Goal: Task Accomplishment & Management: Contribute content

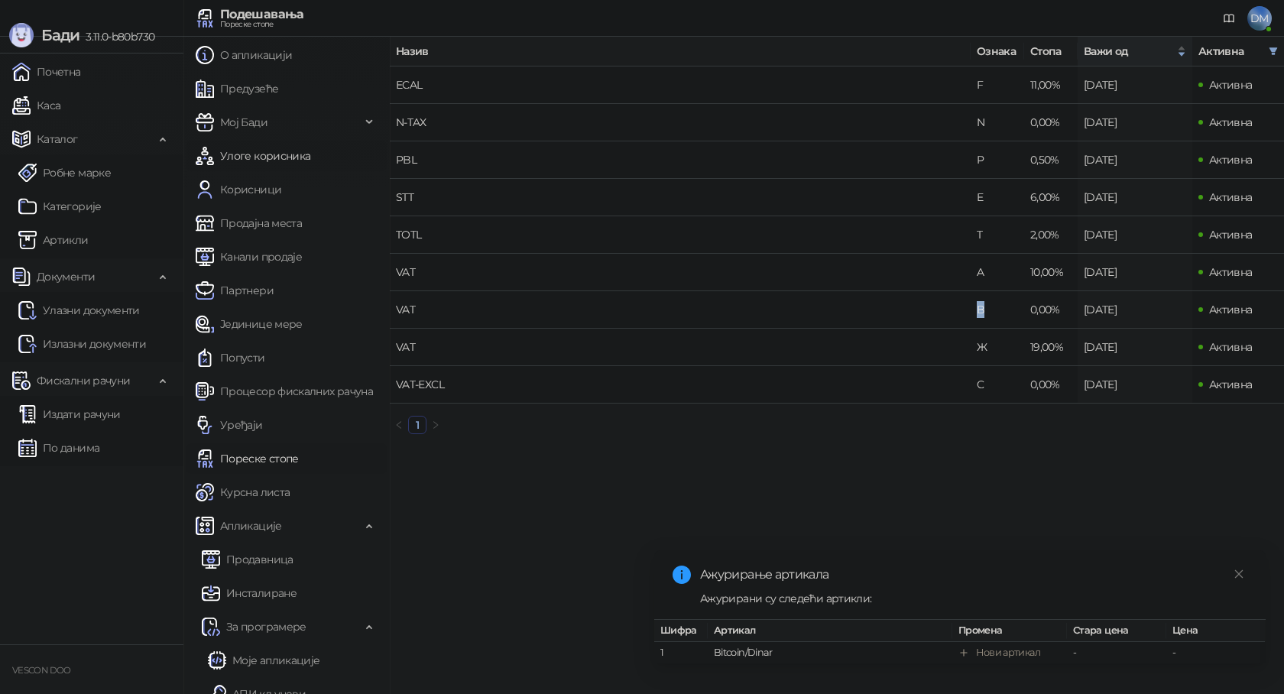
scroll to position [52, 0]
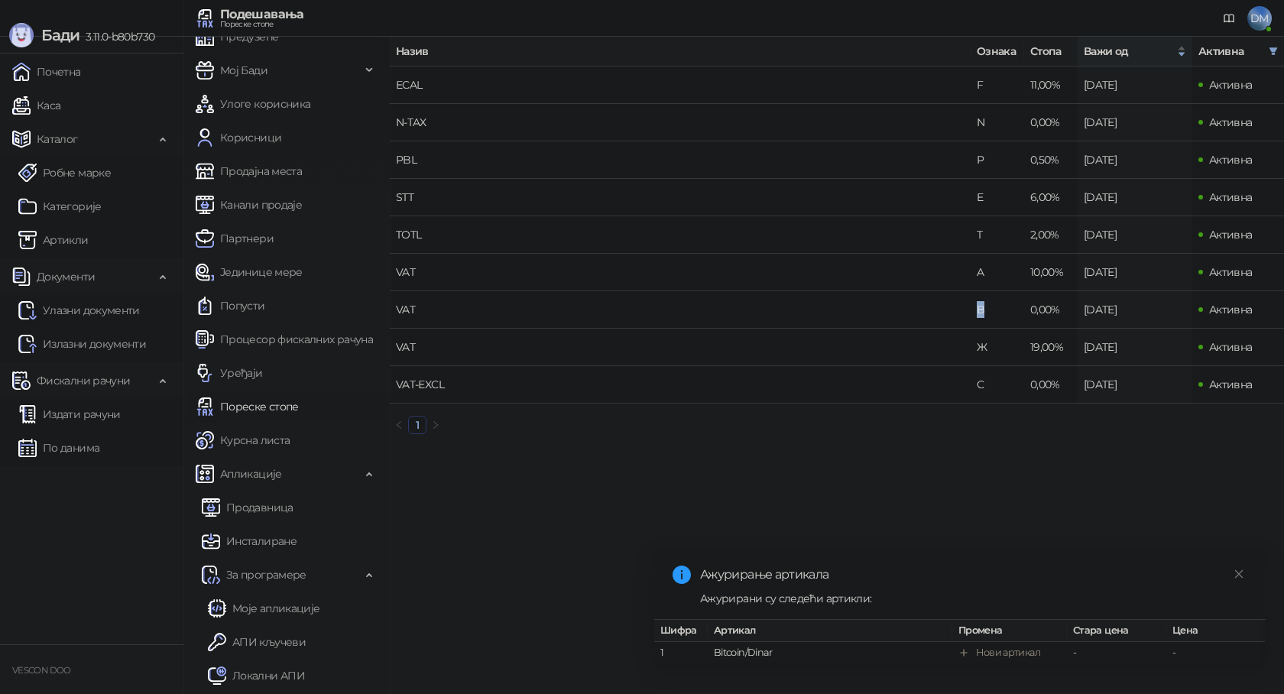
click at [283, 407] on link "Пореске стопе" at bounding box center [247, 406] width 103 height 31
click at [271, 441] on link "Курсна листа" at bounding box center [243, 440] width 94 height 31
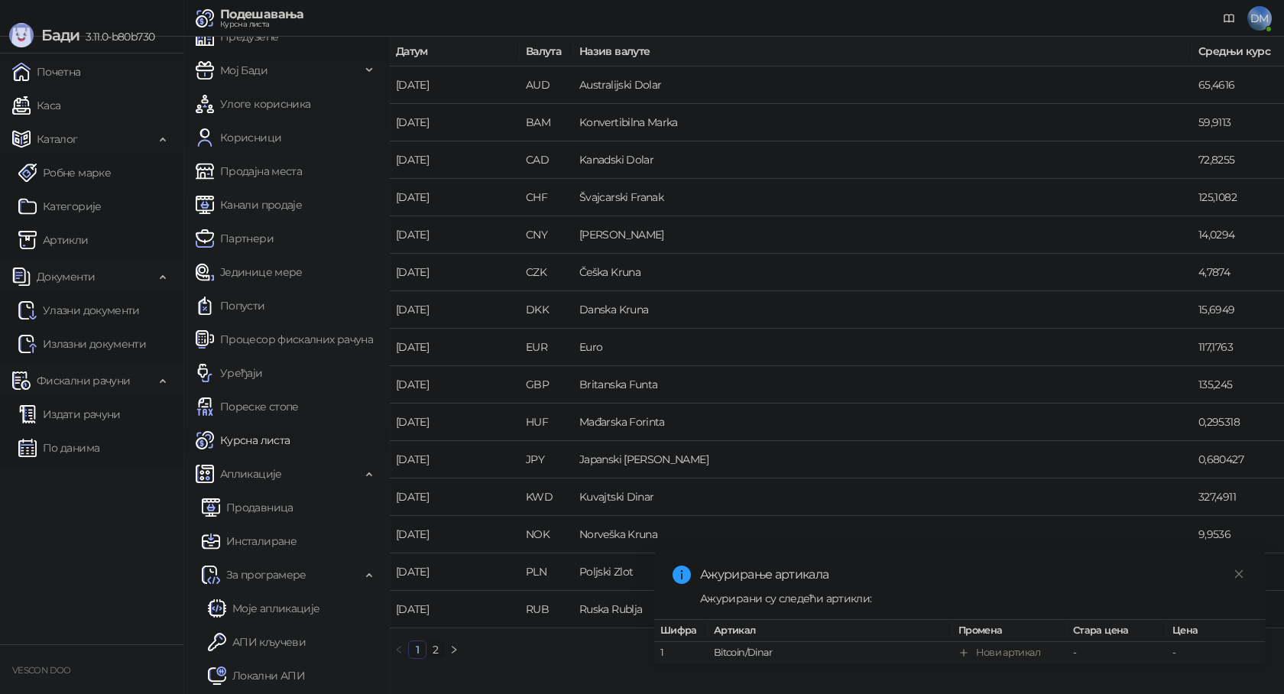
click at [997, 645] on div "Нови артикал" at bounding box center [1008, 652] width 64 height 15
click at [1238, 569] on icon "close" at bounding box center [1239, 574] width 11 height 11
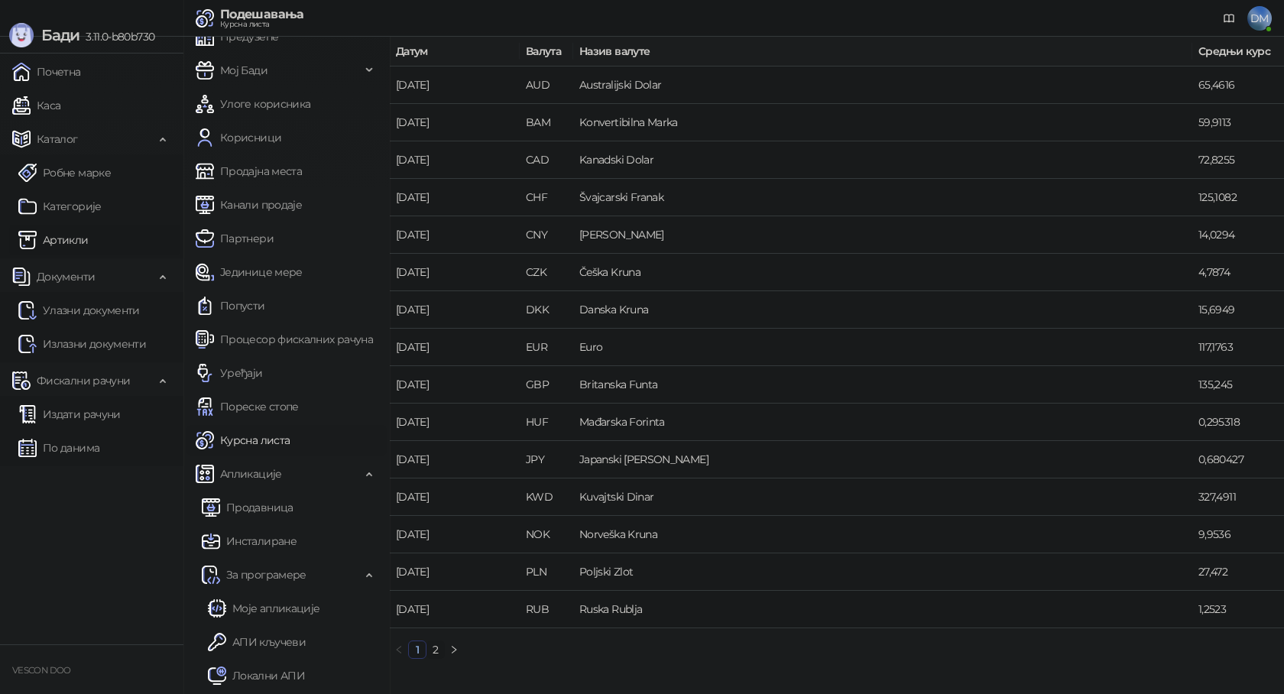
click at [58, 240] on link "Артикли" at bounding box center [53, 240] width 70 height 31
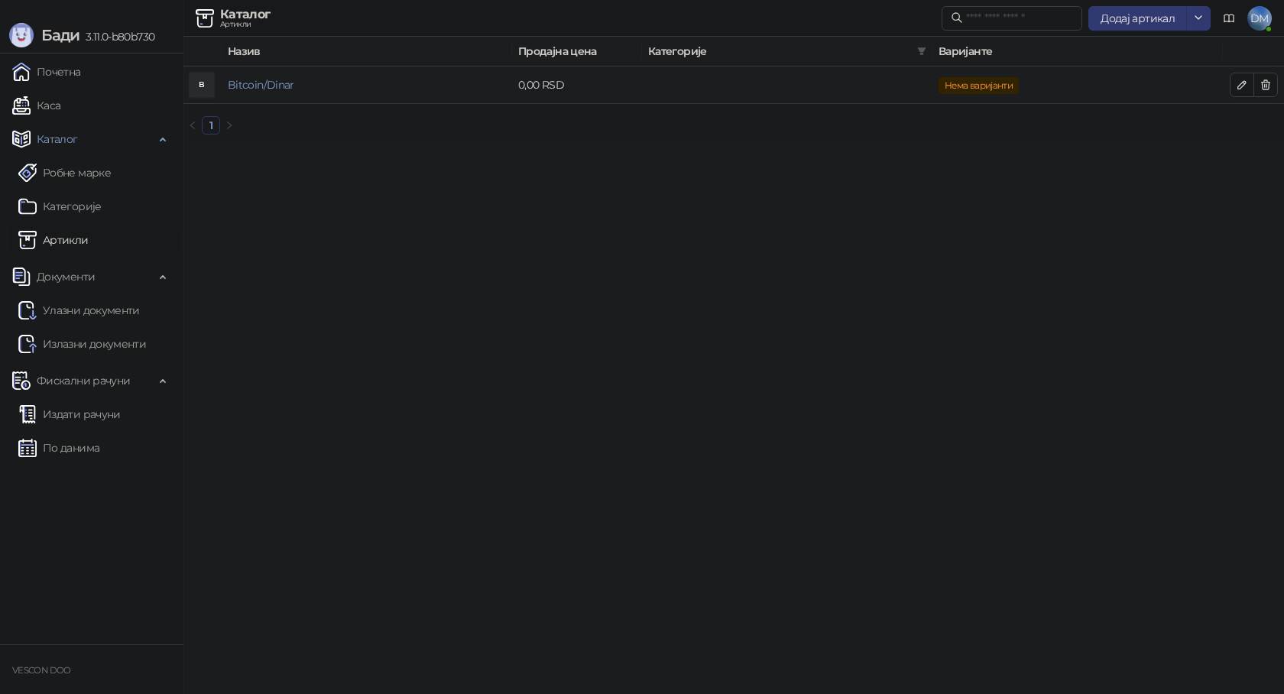
click at [767, 86] on td at bounding box center [787, 84] width 290 height 37
click at [261, 81] on link "Bitcoin/Dinar" at bounding box center [261, 85] width 66 height 14
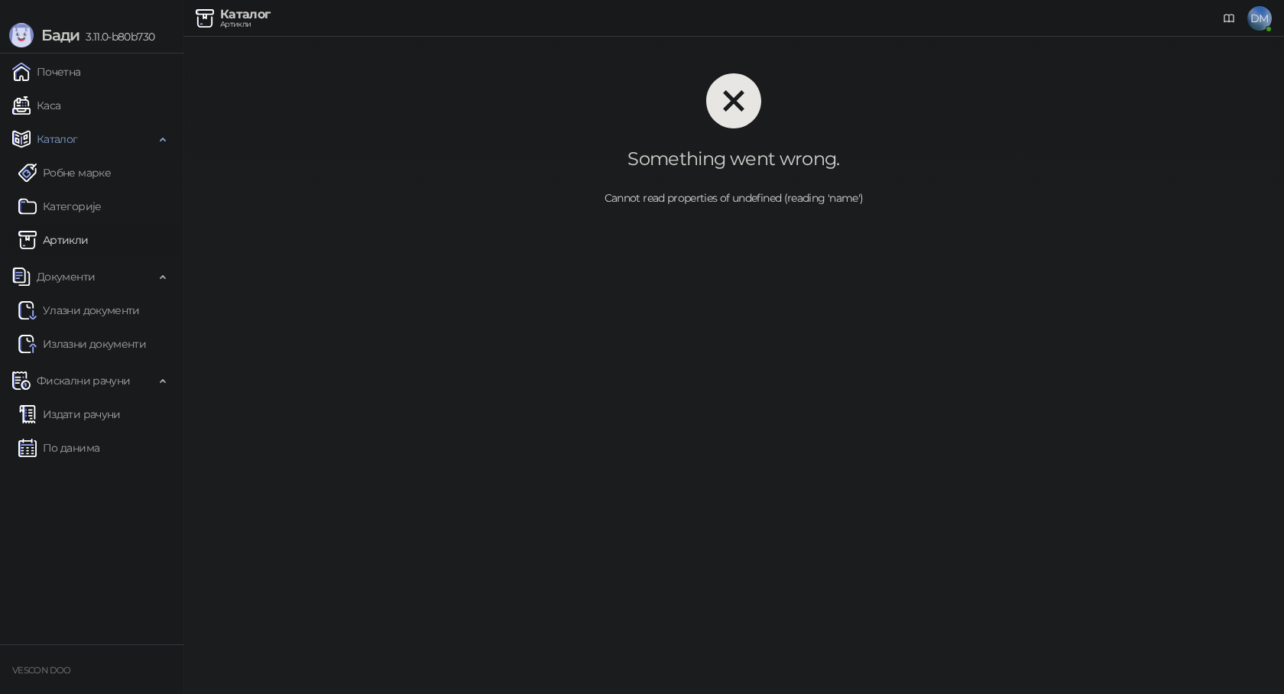
click at [394, 143] on div "Something went wrong. Cannot read properties of undefined (reading 'name')" at bounding box center [733, 140] width 1101 height 206
click at [72, 242] on link "Артикли" at bounding box center [53, 240] width 70 height 31
click at [77, 280] on span "Документи" at bounding box center [66, 276] width 58 height 31
click at [88, 208] on link "Категорије" at bounding box center [59, 206] width 83 height 31
click at [65, 237] on link "Артикли" at bounding box center [53, 240] width 70 height 31
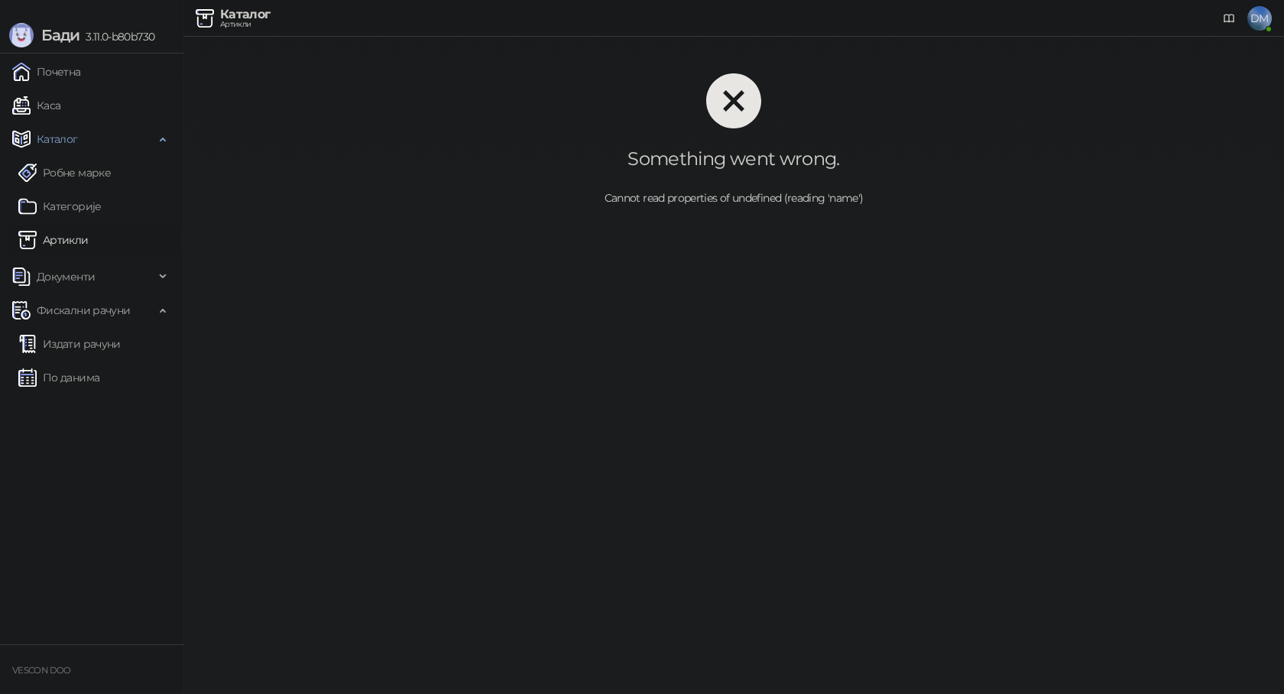
click at [699, 103] on div at bounding box center [734, 100] width 1052 height 55
click at [738, 102] on icon "close-circle" at bounding box center [733, 100] width 55 height 55
click at [69, 71] on link "Почетна" at bounding box center [46, 72] width 69 height 31
click at [962, 243] on html "Бади 3.11.0-b80b730 Почетна Каса Каталог Робне марке Категорије Артикли Докумен…" at bounding box center [642, 121] width 1284 height 243
click at [73, 313] on span "Фискални рачуни" at bounding box center [83, 310] width 93 height 31
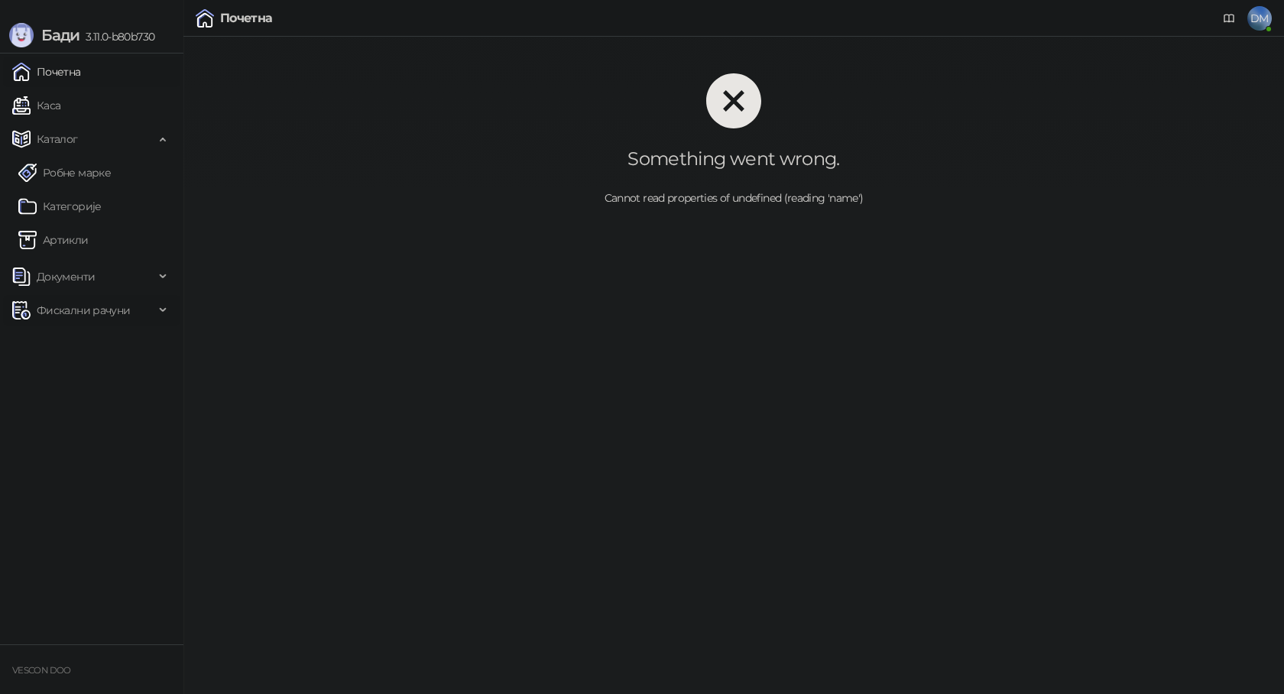
click at [88, 313] on span "Фискални рачуни" at bounding box center [83, 310] width 93 height 31
click at [856, 243] on html "Бади 3.11.0-b80b730 Почетна Каса Каталог Робне марке Категорије Артикли Докумен…" at bounding box center [642, 121] width 1284 height 243
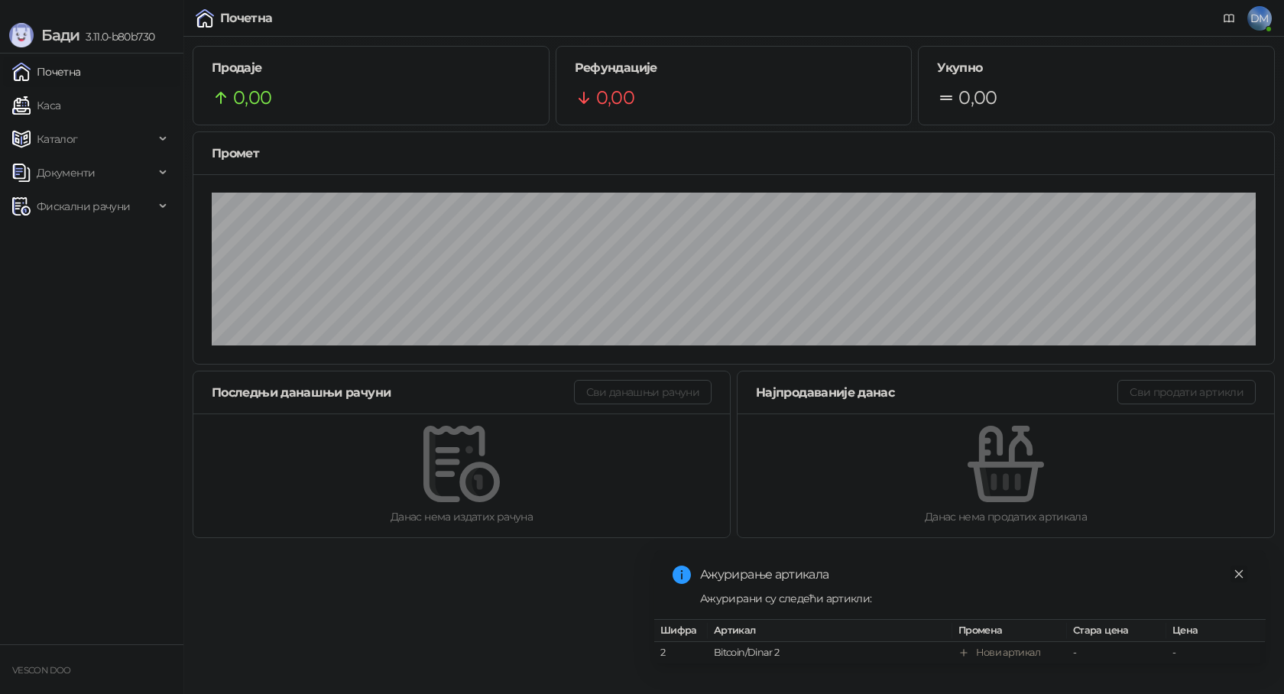
click at [1236, 569] on icon "close" at bounding box center [1239, 574] width 11 height 11
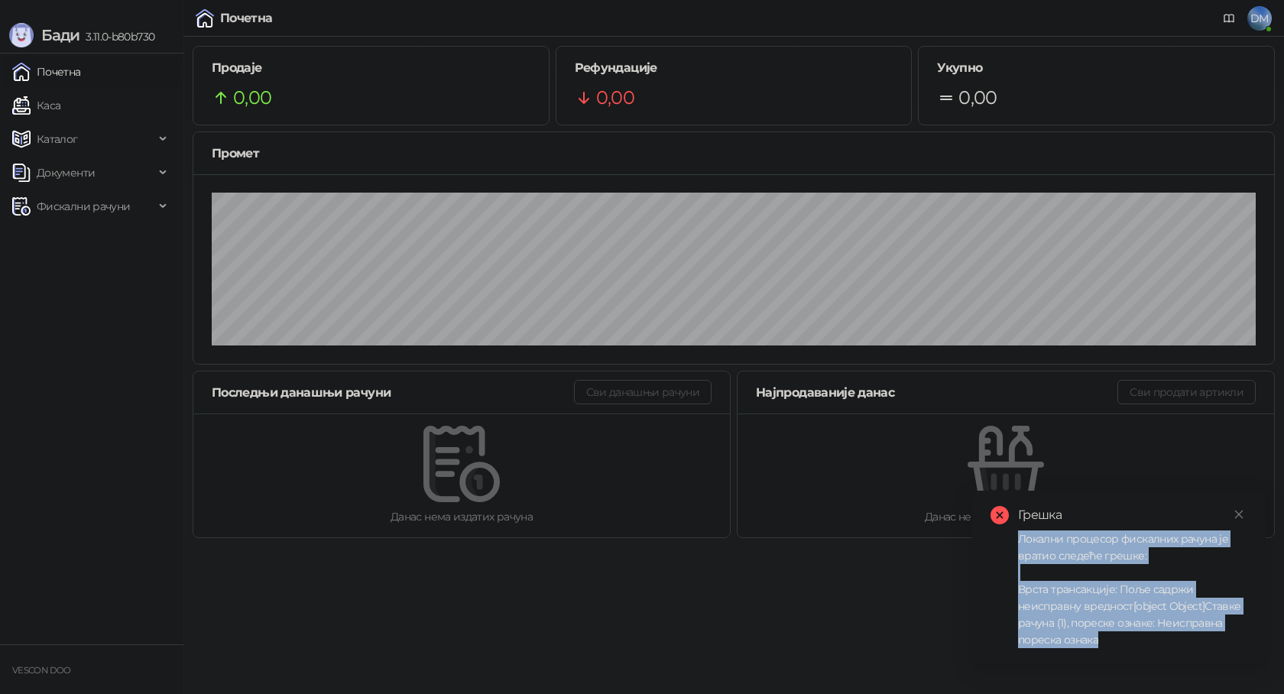
drag, startPoint x: 1018, startPoint y: 542, endPoint x: 1120, endPoint y: 641, distance: 142.1
click at [1120, 641] on div "Локални процесор фискалних рачуна је вратио следеће грешке: Врста трансакције: …" at bounding box center [1132, 589] width 229 height 118
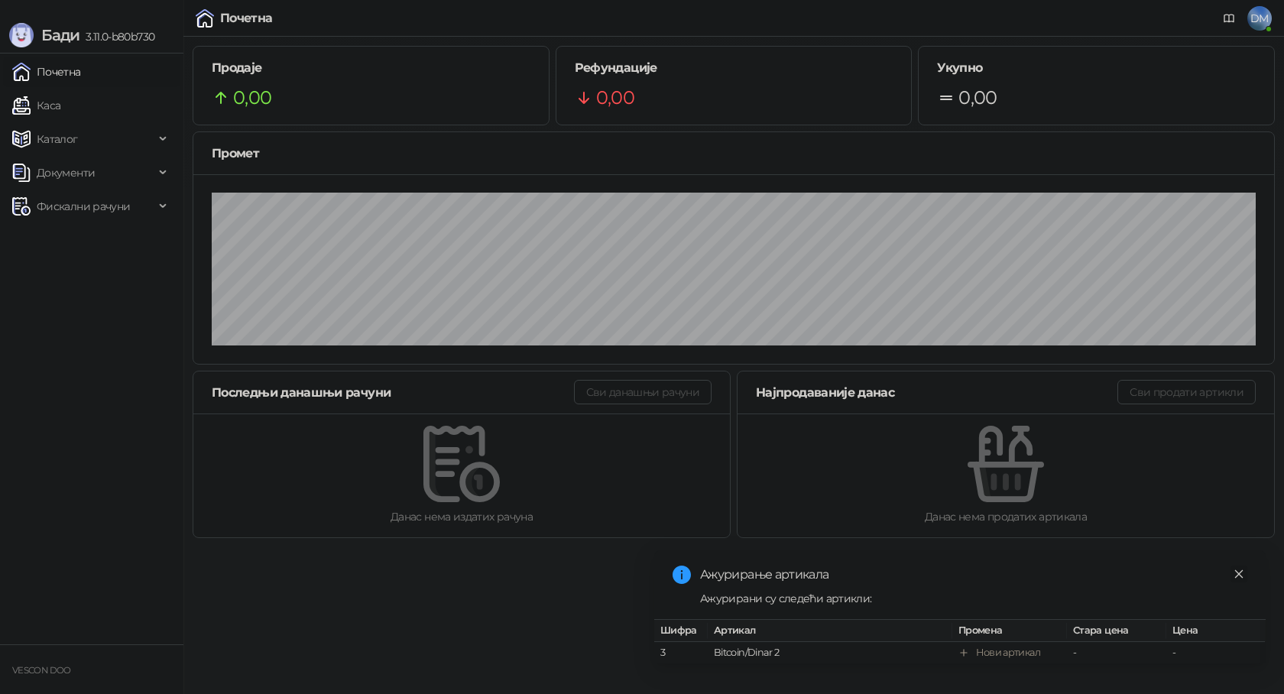
click at [1240, 569] on icon "close" at bounding box center [1239, 574] width 11 height 11
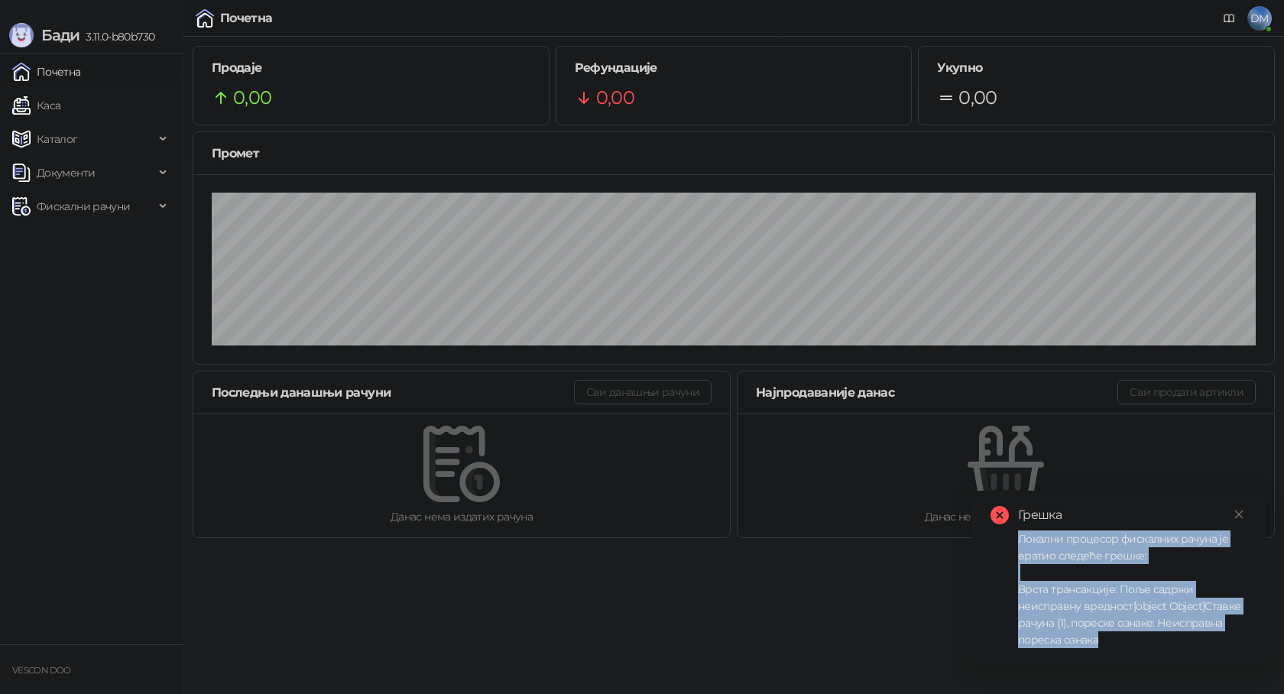
drag, startPoint x: 1017, startPoint y: 540, endPoint x: 1111, endPoint y: 641, distance: 138.4
click at [1111, 641] on div "Грешка Локални процесор фискалних рачуна је вратио следеће грешке: Врста транса…" at bounding box center [1119, 577] width 257 height 142
copy div "Локални процесор фискалних рачуна је вратио следеће грешке: Врста трансакције: …"
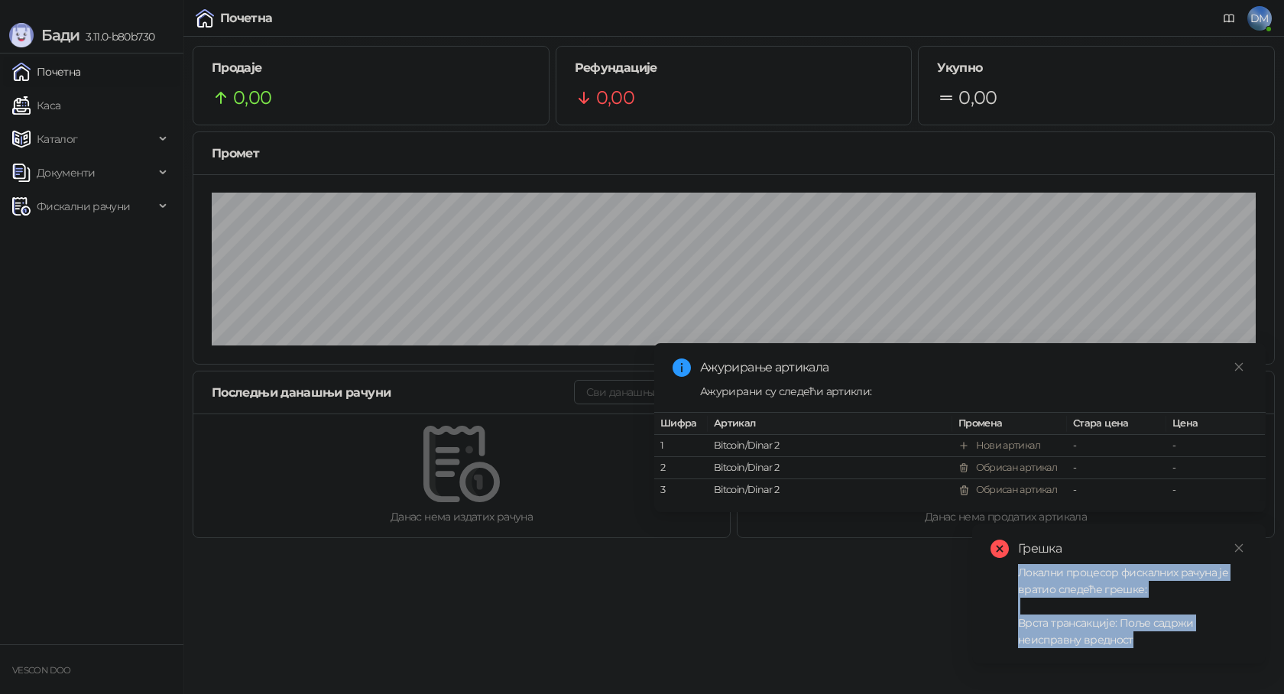
drag, startPoint x: 1017, startPoint y: 575, endPoint x: 1154, endPoint y: 637, distance: 151.2
click at [1154, 637] on div "Грешка Локални процесор фискалних рачуна је вратио следеће грешке: Врста транса…" at bounding box center [1119, 594] width 257 height 109
copy div "Локални процесор фискалних рачуна је вратио следеће грешке: Врста трансакције: …"
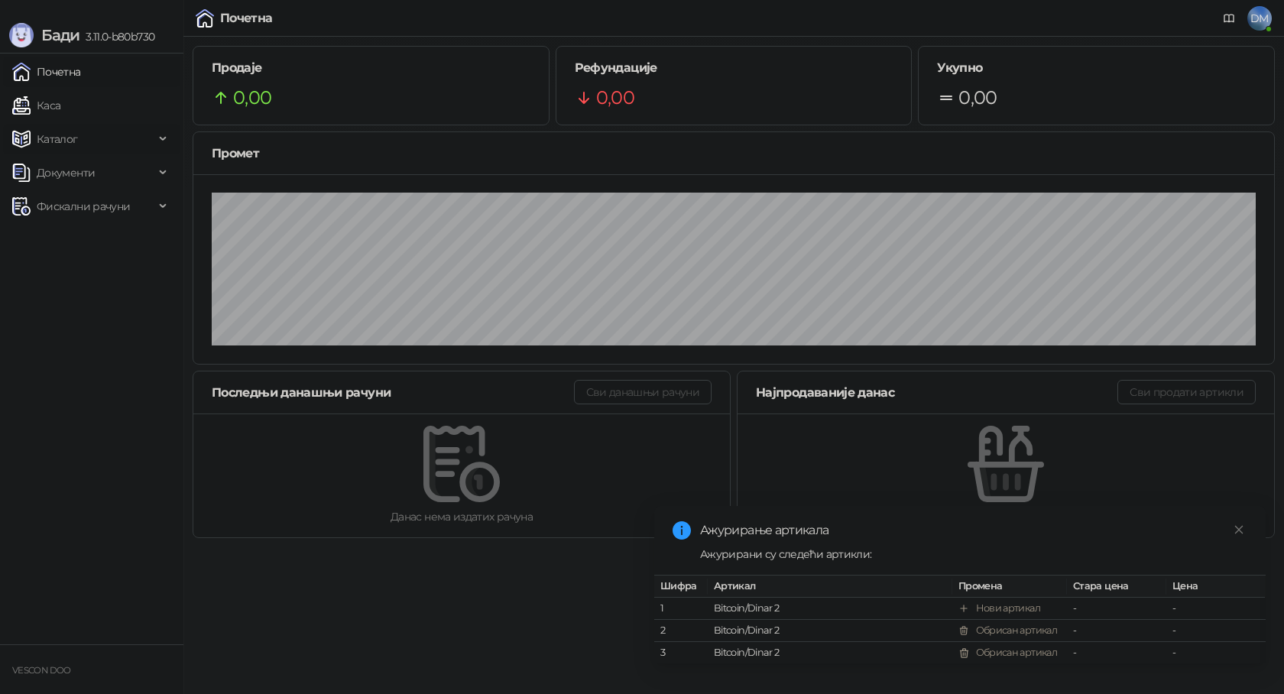
click at [141, 140] on span "Каталог" at bounding box center [83, 139] width 142 height 31
click at [60, 237] on link "Артикли" at bounding box center [53, 240] width 70 height 31
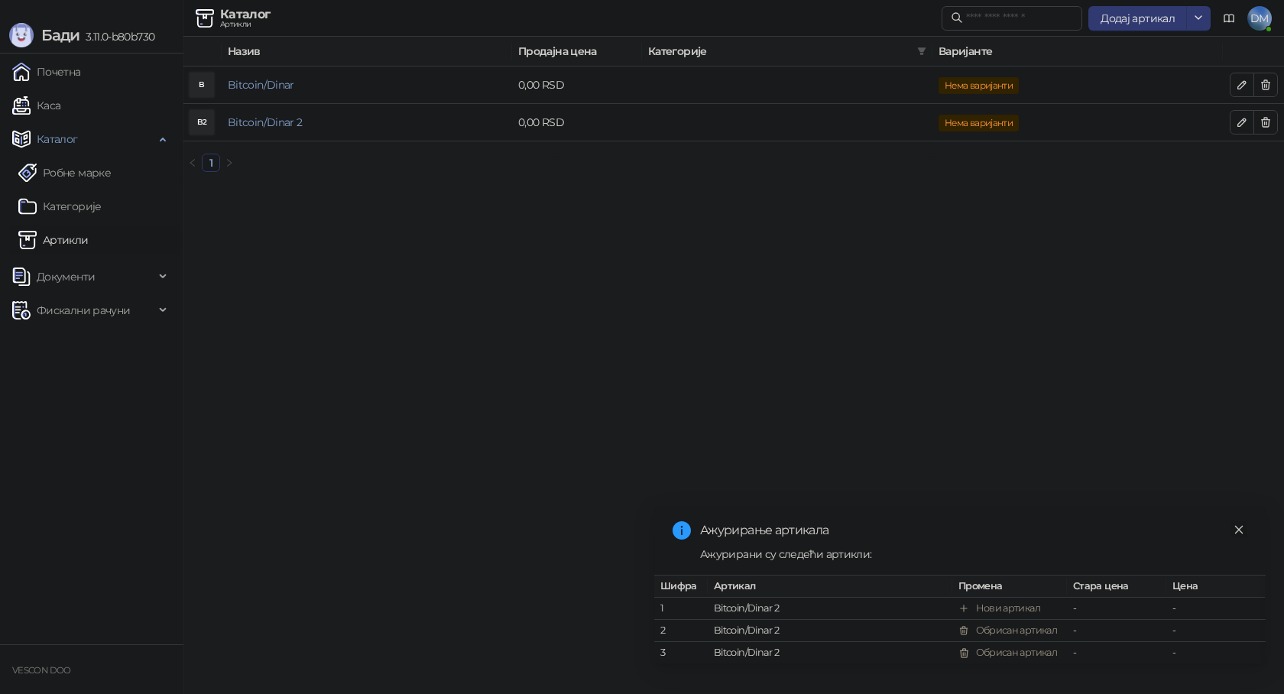
click at [1242, 524] on icon "close" at bounding box center [1239, 529] width 11 height 11
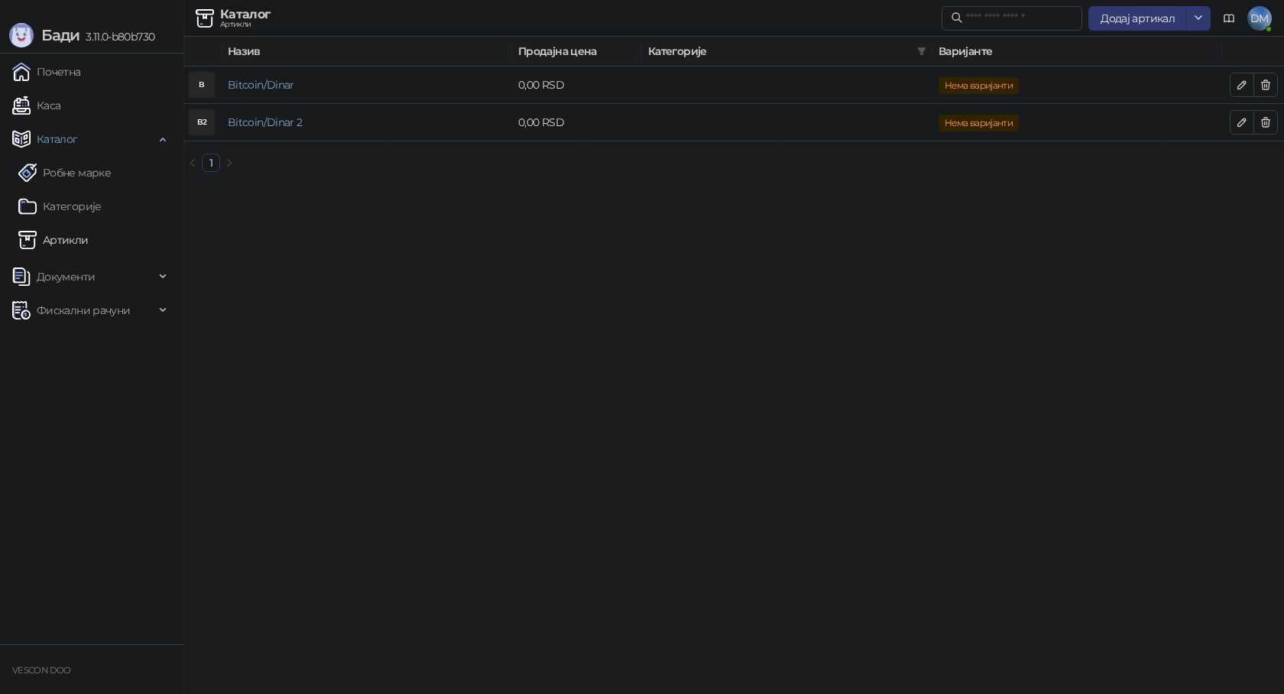
click at [119, 306] on span "Фискални рачуни" at bounding box center [83, 310] width 93 height 31
click at [126, 284] on span "Документи" at bounding box center [83, 276] width 142 height 31
click at [90, 209] on link "Категорије" at bounding box center [59, 206] width 83 height 31
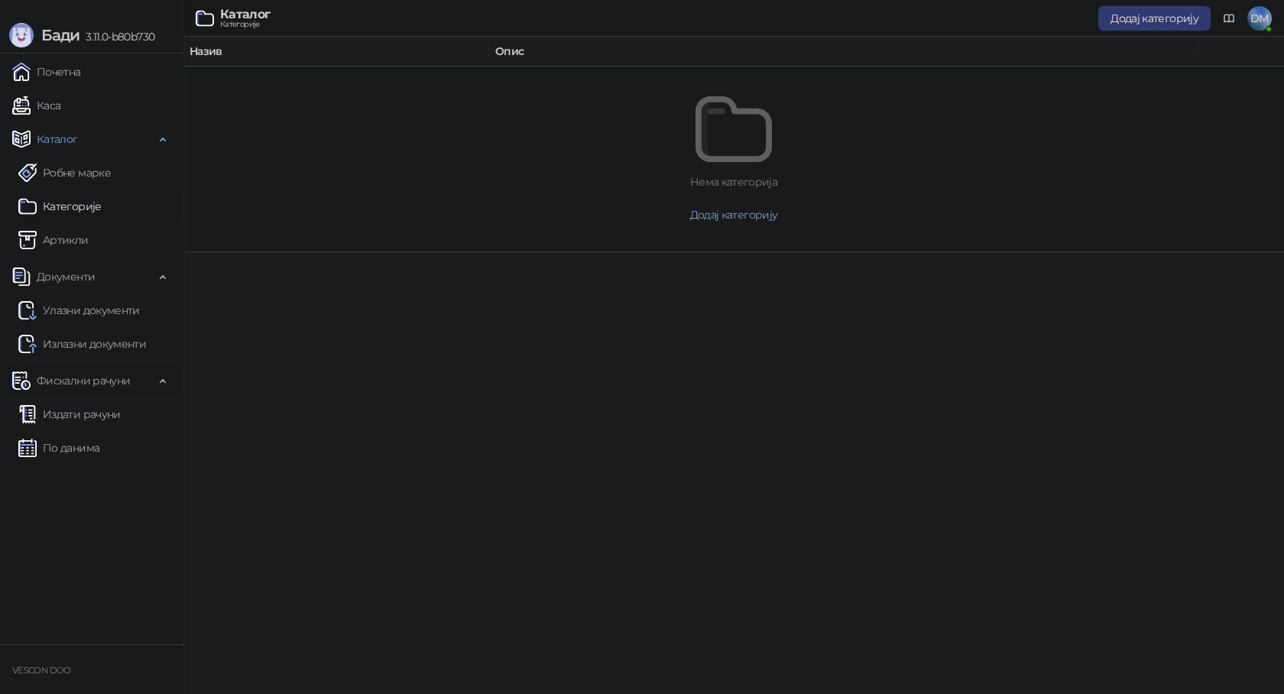
click at [99, 384] on span "Фискални рачуни" at bounding box center [83, 380] width 93 height 31
click at [113, 140] on span "Каталог" at bounding box center [83, 139] width 142 height 31
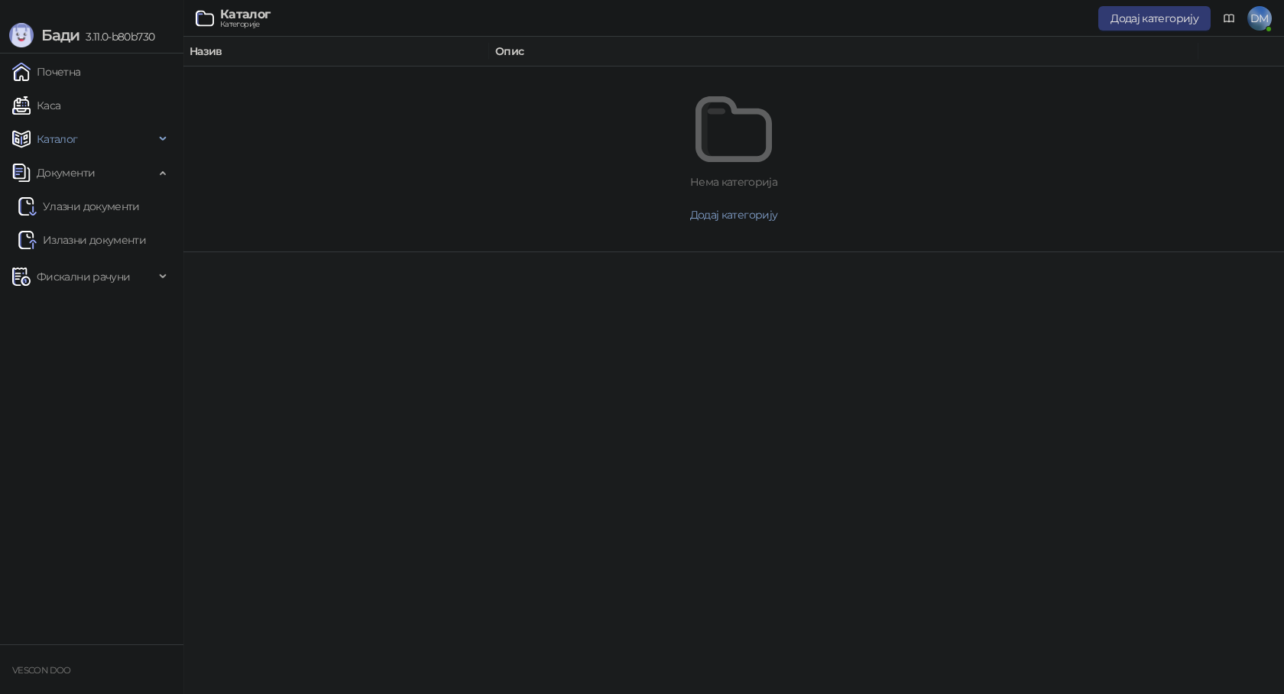
click at [1260, 16] on span "DM" at bounding box center [1259, 18] width 24 height 24
click at [1017, 181] on link "Подешавања" at bounding box center [973, 179] width 89 height 14
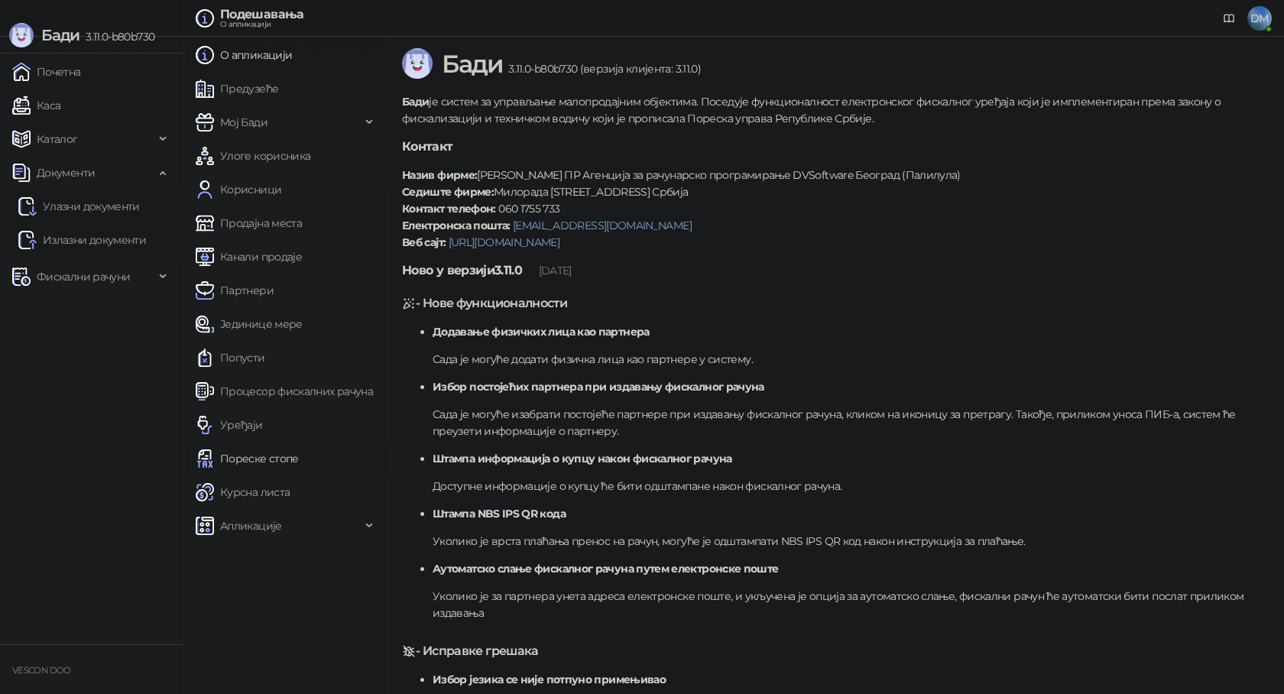
click at [268, 460] on link "Пореске стопе" at bounding box center [247, 458] width 103 height 31
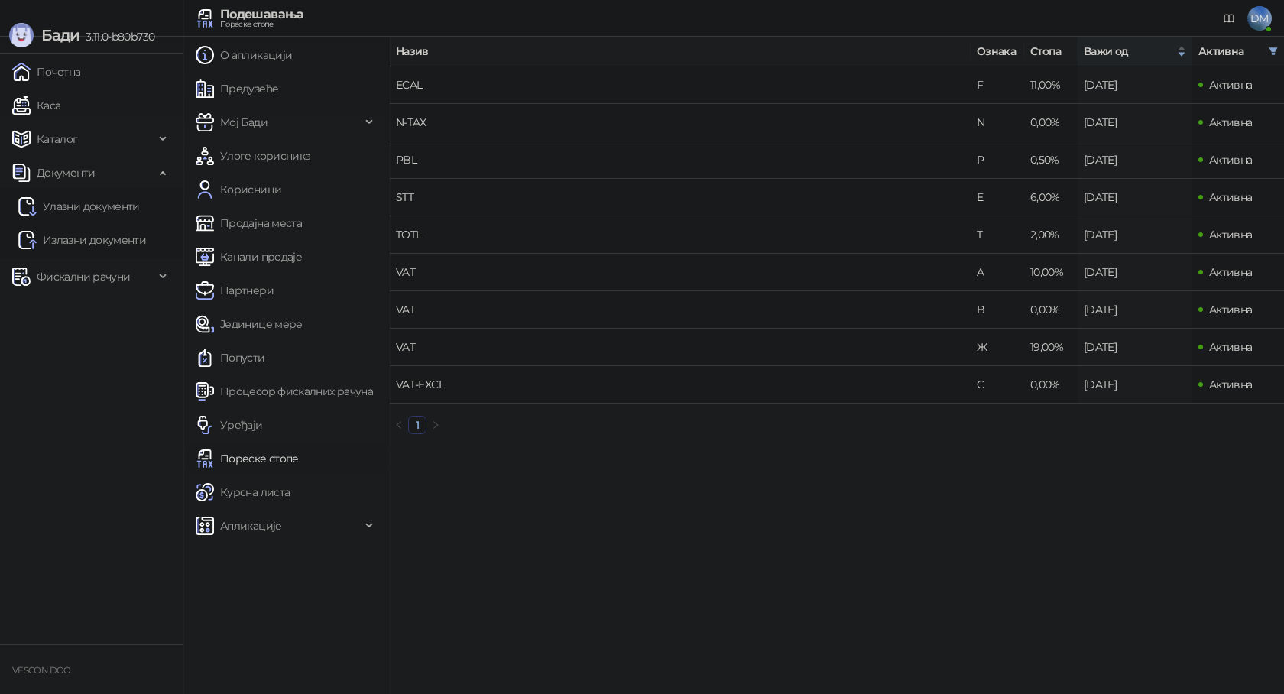
click at [712, 513] on main "Назив Ознака Стопа Важи од Активна ECAL F 11,00% 8. Октобар 2023. Активна N-TAX…" at bounding box center [837, 365] width 894 height 657
click at [71, 77] on link "Почетна" at bounding box center [46, 72] width 69 height 31
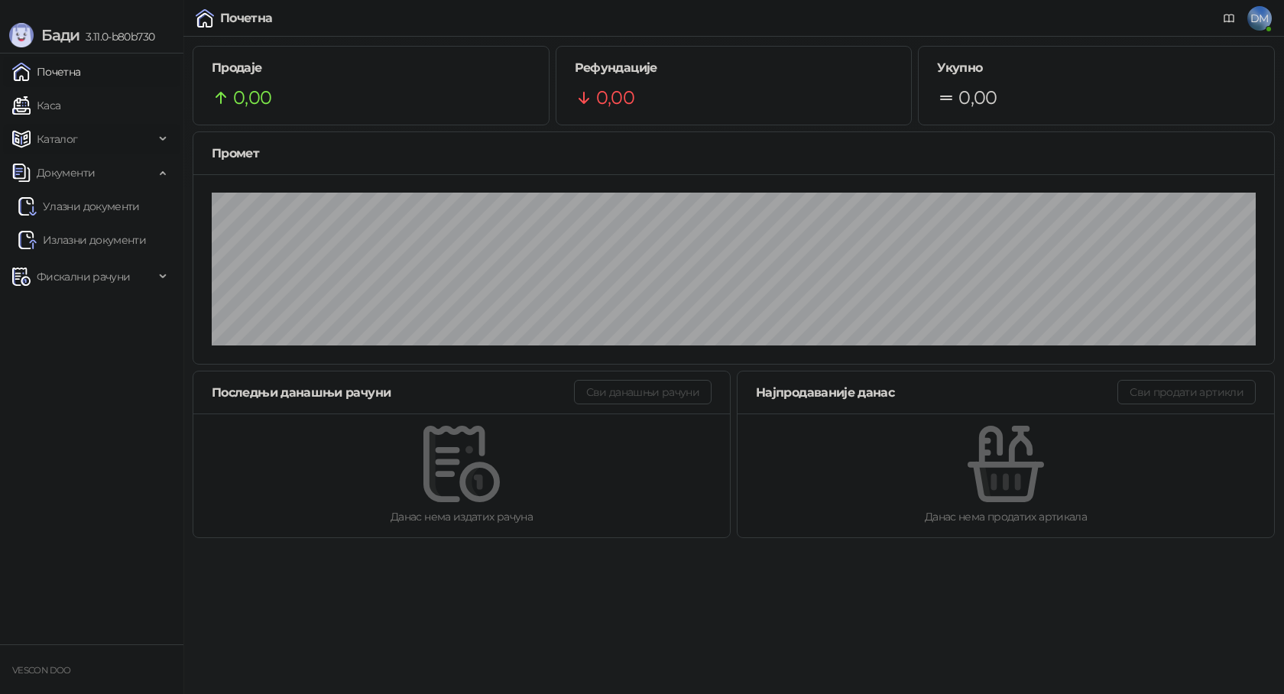
click at [54, 141] on span "Каталог" at bounding box center [57, 139] width 41 height 31
click at [70, 244] on link "Артикли" at bounding box center [53, 240] width 70 height 31
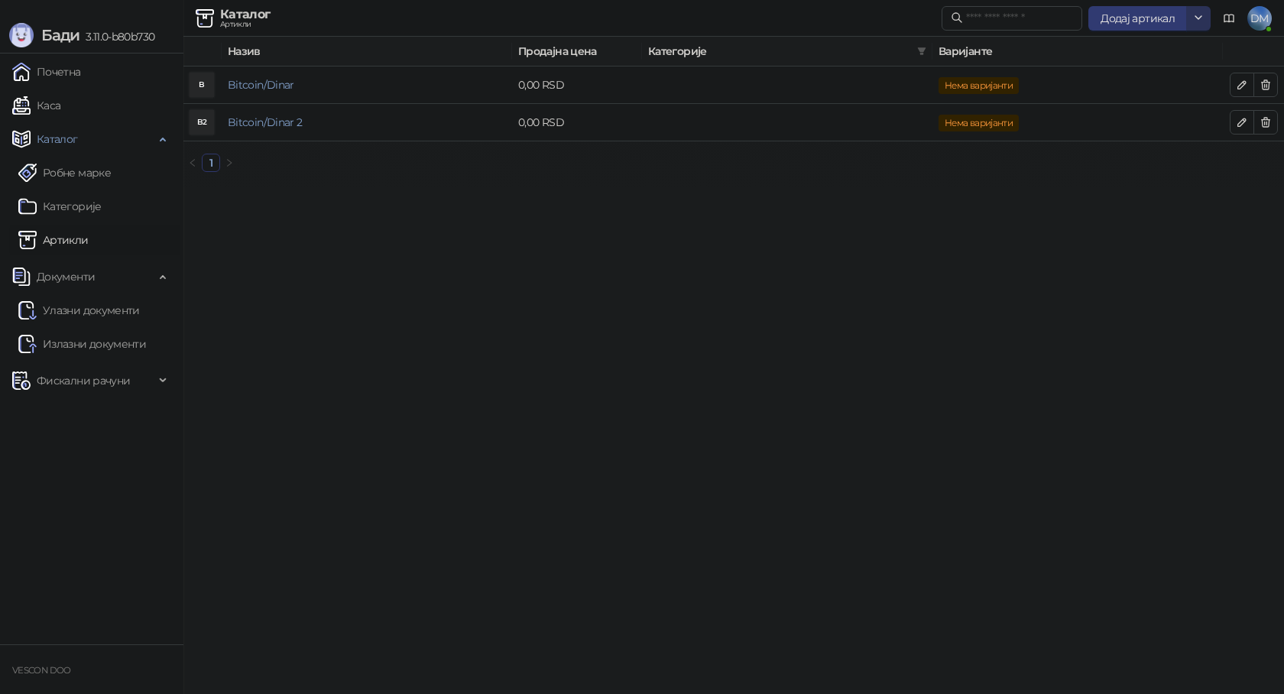
click at [1203, 18] on icon "button" at bounding box center [1198, 17] width 12 height 12
click at [1203, 17] on icon "button" at bounding box center [1198, 17] width 12 height 12
click at [1140, 18] on span "Додај артикал" at bounding box center [1138, 18] width 74 height 14
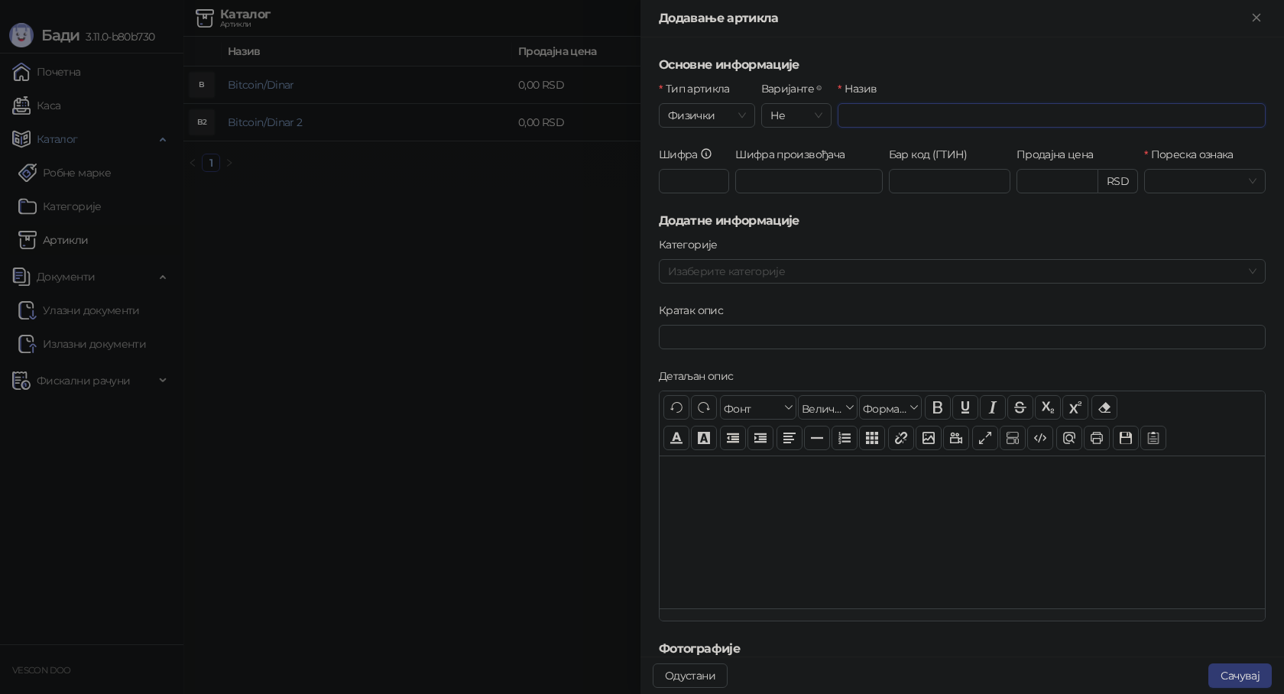
click at [861, 119] on input "Назив" at bounding box center [1052, 115] width 428 height 24
type input "*"
type input "**********"
click at [707, 147] on label "Шифра" at bounding box center [690, 154] width 63 height 17
click at [707, 169] on input "Шифра" at bounding box center [694, 181] width 70 height 24
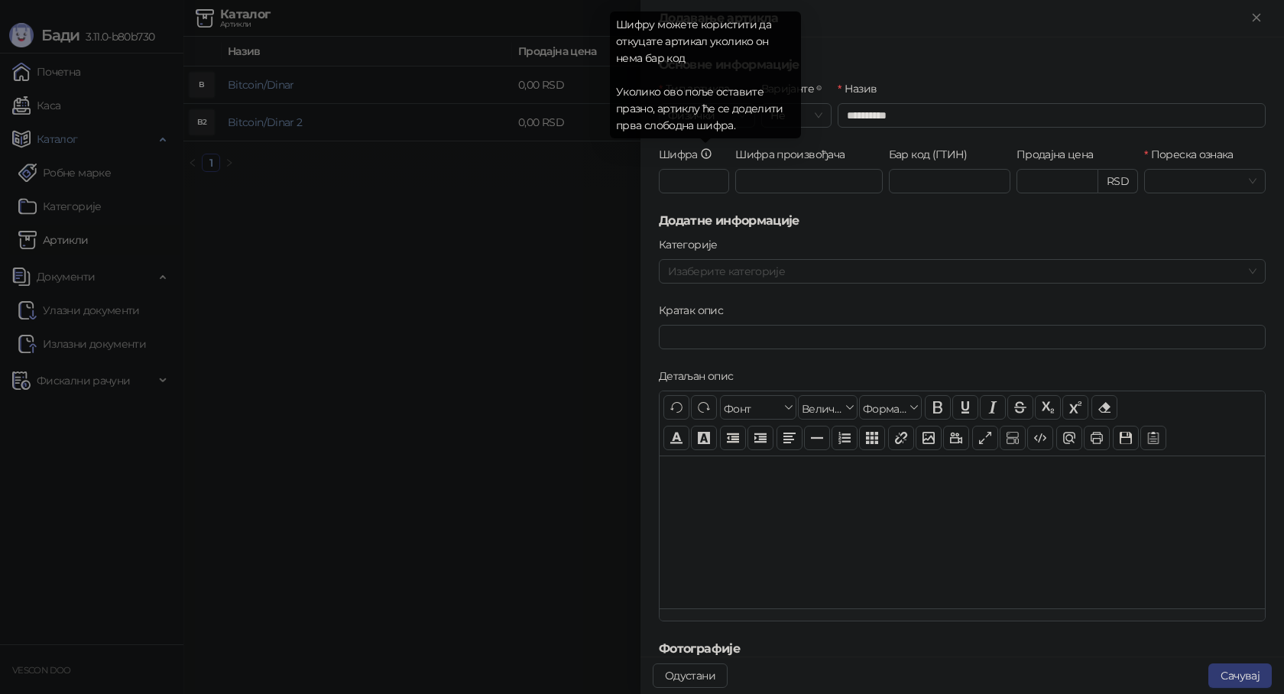
drag, startPoint x: 707, startPoint y: 150, endPoint x: 722, endPoint y: 151, distance: 14.5
click at [708, 151] on icon at bounding box center [706, 154] width 12 height 12
click at [708, 169] on input "Шифра" at bounding box center [694, 181] width 70 height 24
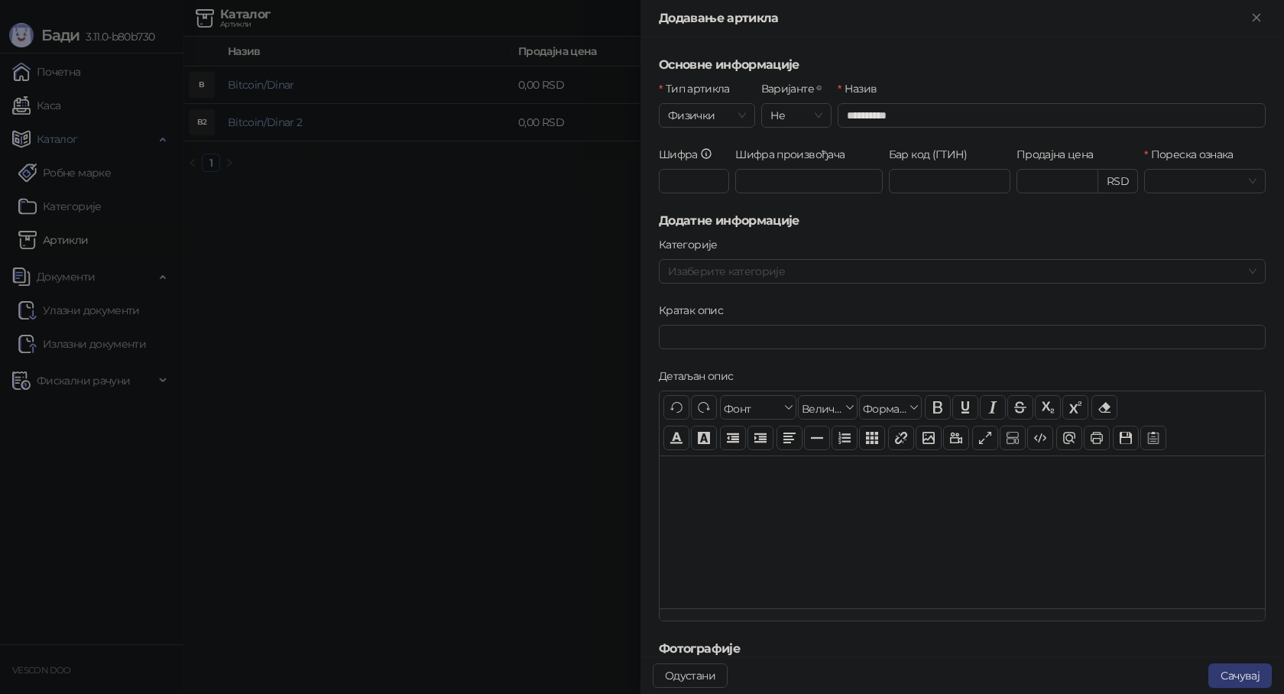
click at [824, 149] on label "Шифра произвођача" at bounding box center [794, 154] width 119 height 17
click at [824, 169] on input "Шифра произвођача" at bounding box center [809, 181] width 148 height 24
click at [1185, 183] on input "Пореска ознака" at bounding box center [1197, 181] width 89 height 23
click at [1169, 381] on div "VAT-EXCL - C ( 0,00 %)" at bounding box center [1194, 383] width 95 height 17
click at [856, 276] on div at bounding box center [954, 271] width 585 height 21
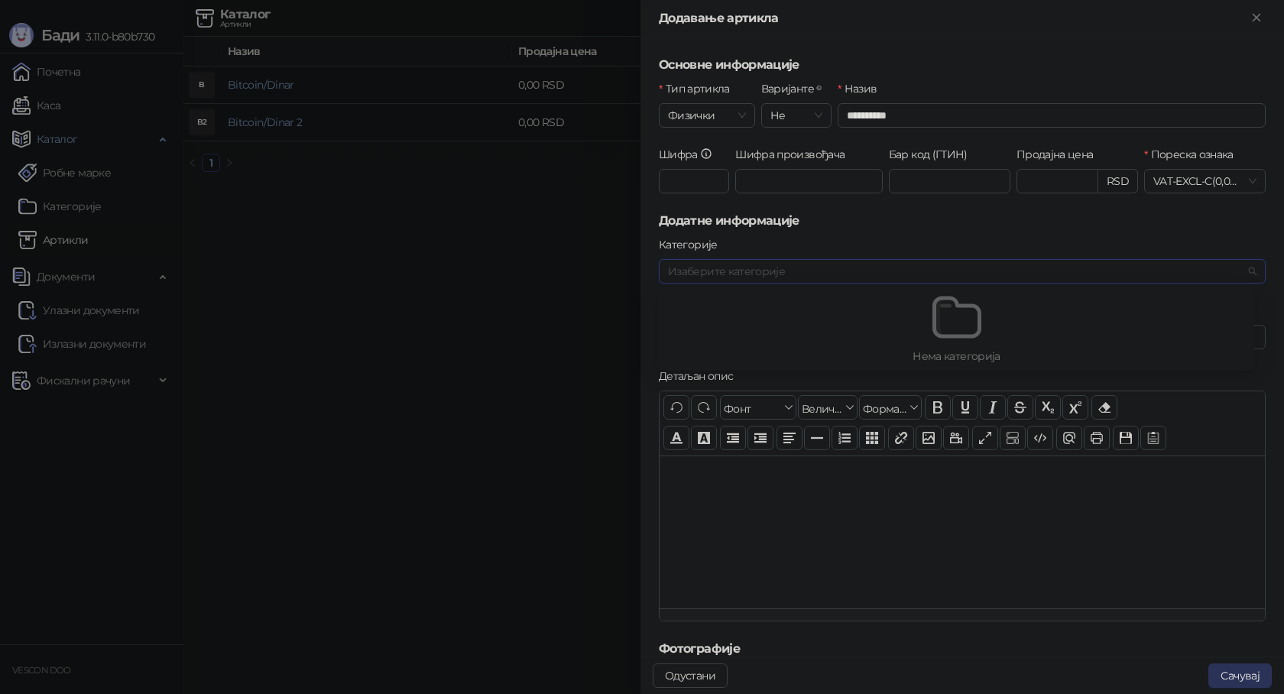
click at [1234, 676] on button "Сачувај" at bounding box center [1239, 675] width 63 height 24
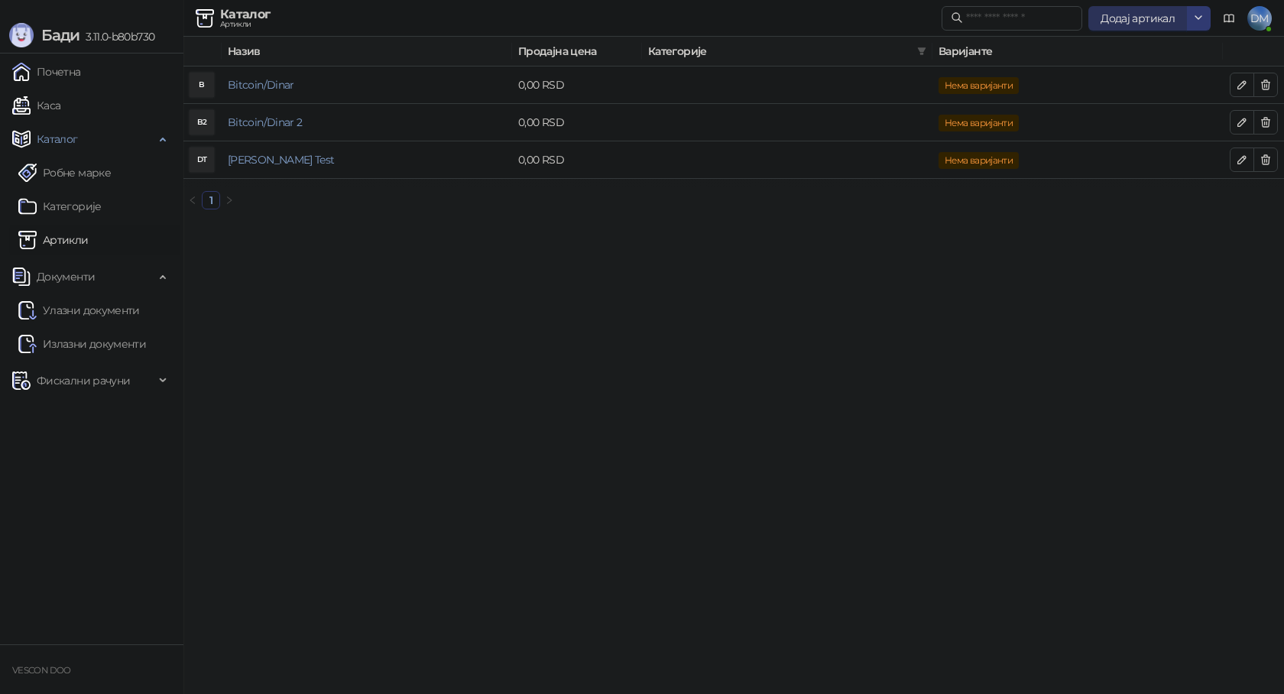
click at [1150, 15] on span "Додај артикал" at bounding box center [1138, 18] width 74 height 14
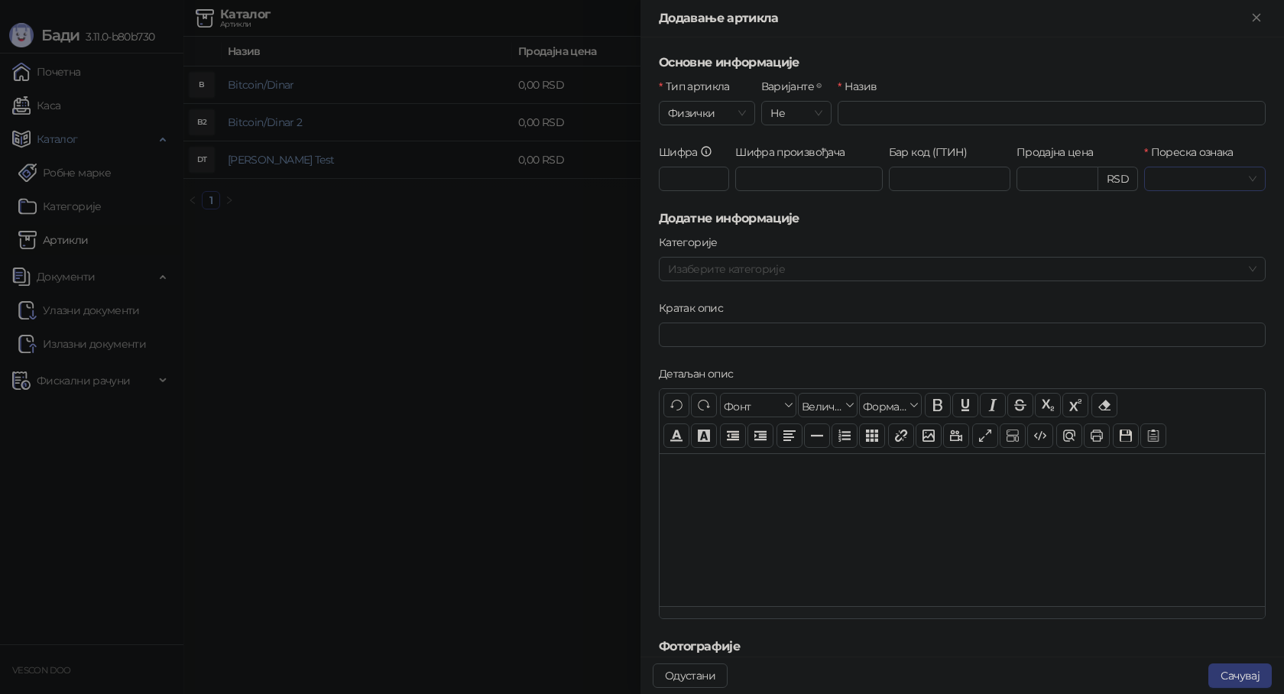
scroll to position [3, 0]
click at [1191, 170] on input "Пореска ознака" at bounding box center [1197, 178] width 89 height 23
click at [1154, 177] on input "Пореска ознака" at bounding box center [1197, 178] width 89 height 23
click at [1166, 177] on input "Пореска ознака" at bounding box center [1197, 178] width 89 height 23
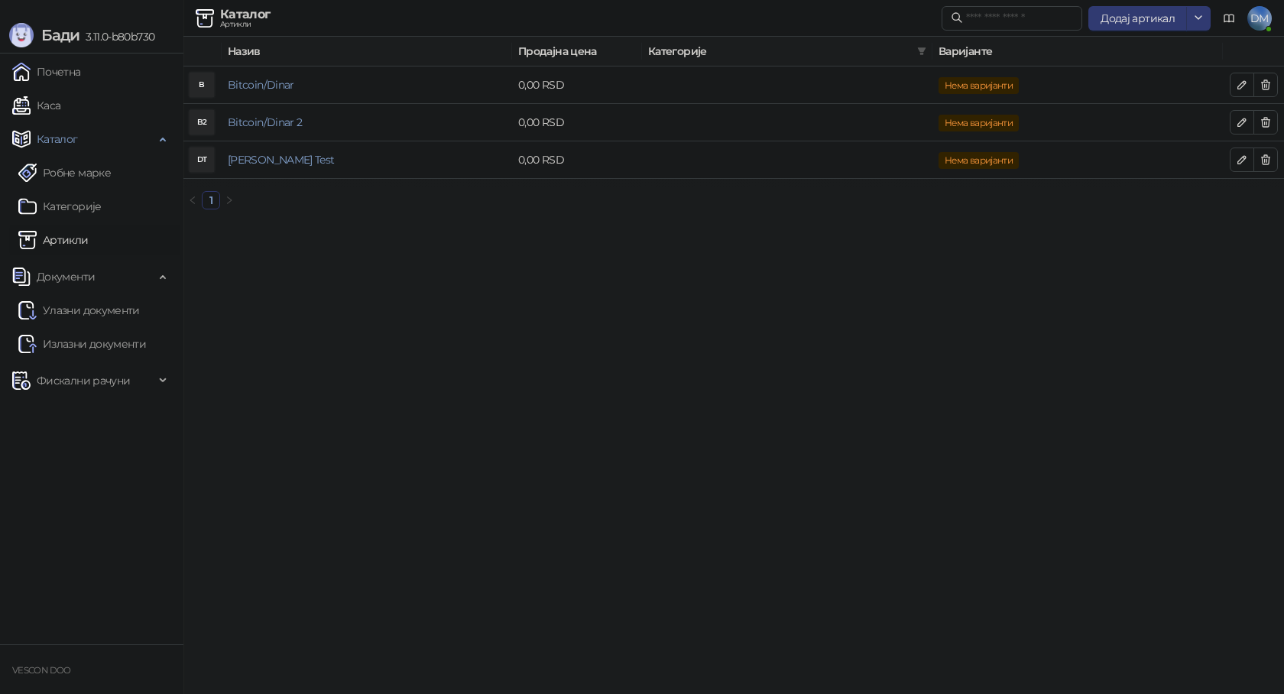
click at [790, 222] on html "Бади 3.11.0-b80b730 Почетна Каса Каталог Робне марке Категорије Артикли Докумен…" at bounding box center [642, 111] width 1284 height 222
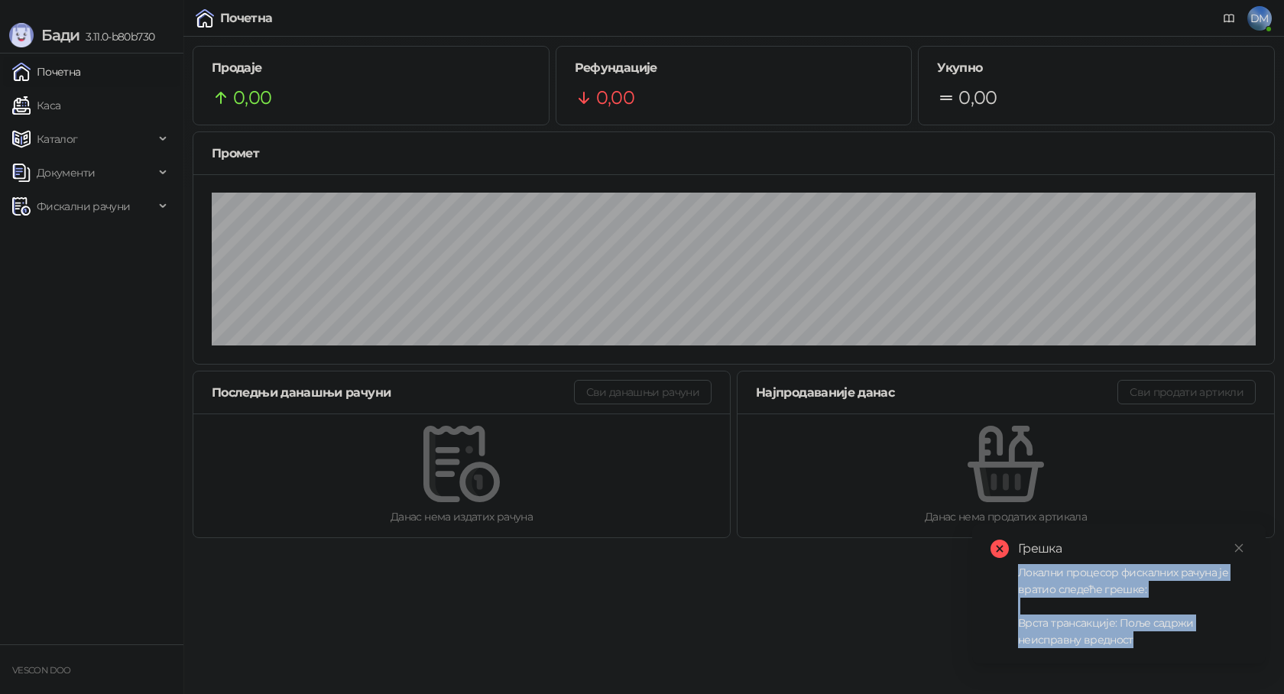
drag, startPoint x: 1136, startPoint y: 641, endPoint x: 1018, endPoint y: 575, distance: 135.2
click at [1018, 575] on div "Локални процесор фискалних рачуна је вратио следеће грешке: Врста трансакције: …" at bounding box center [1132, 606] width 229 height 84
copy div "Локални процесор фискалних рачуна је вратио следеће грешке: Врста трансакције: …"
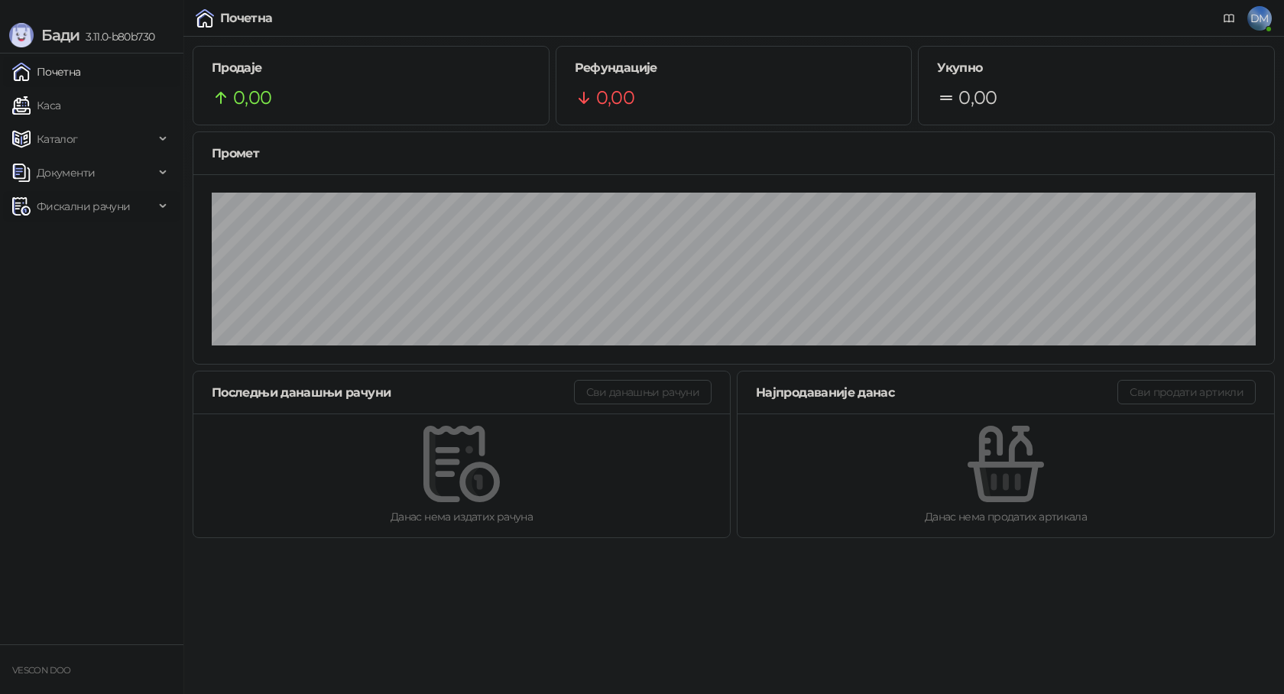
click at [126, 209] on span "Фискални рачуни" at bounding box center [83, 206] width 93 height 31
click at [112, 235] on link "Издати рачуни" at bounding box center [69, 240] width 102 height 31
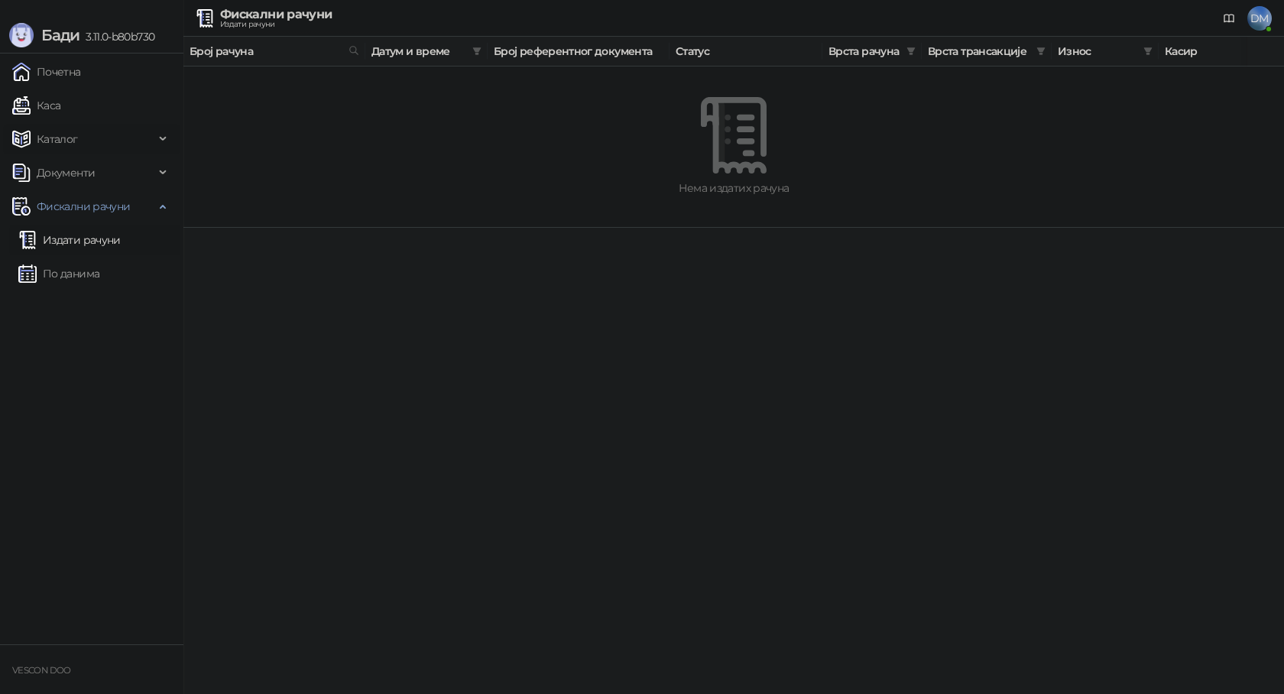
click at [86, 146] on span "Каталог" at bounding box center [83, 139] width 142 height 31
click at [84, 237] on link "Артикли" at bounding box center [53, 240] width 70 height 31
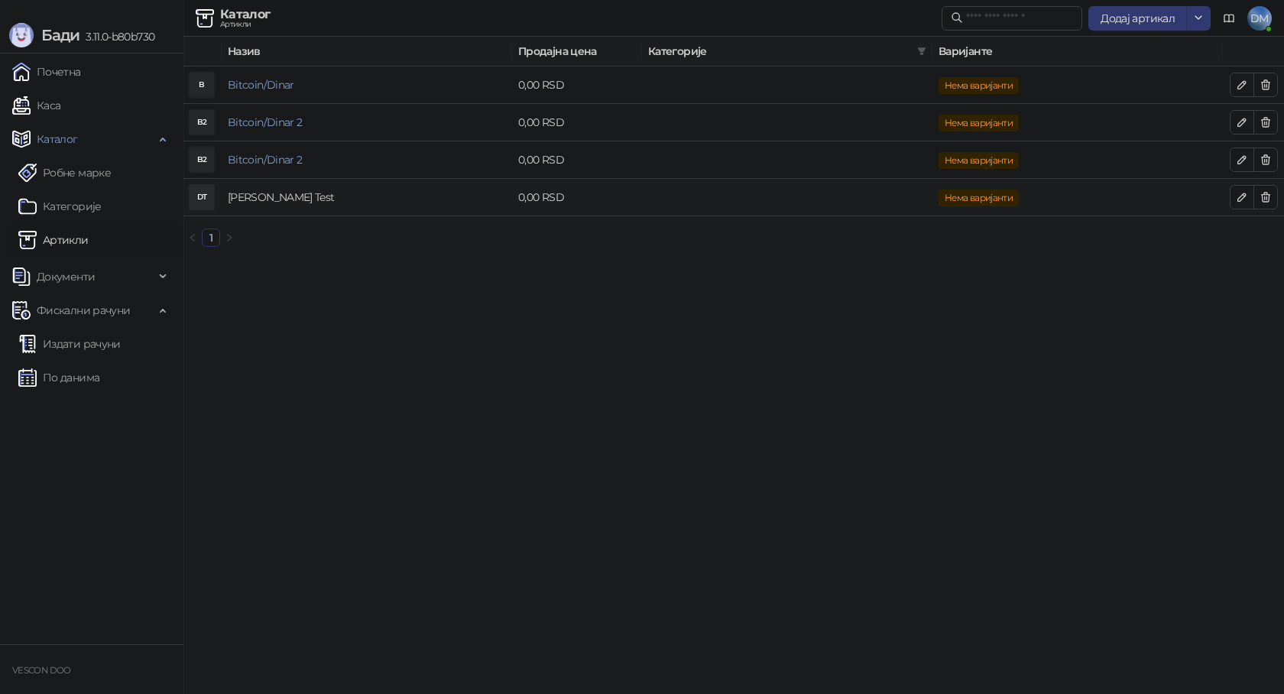
click at [256, 198] on link "[PERSON_NAME] Test" at bounding box center [281, 197] width 106 height 14
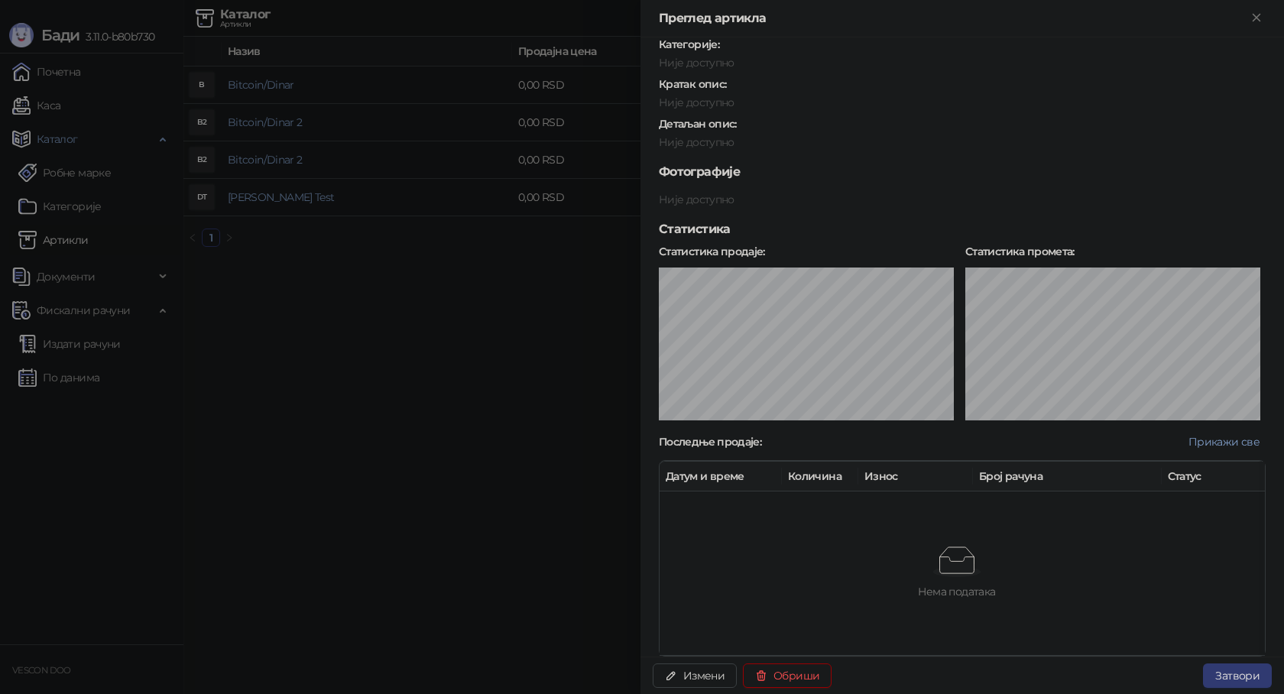
scroll to position [212, 0]
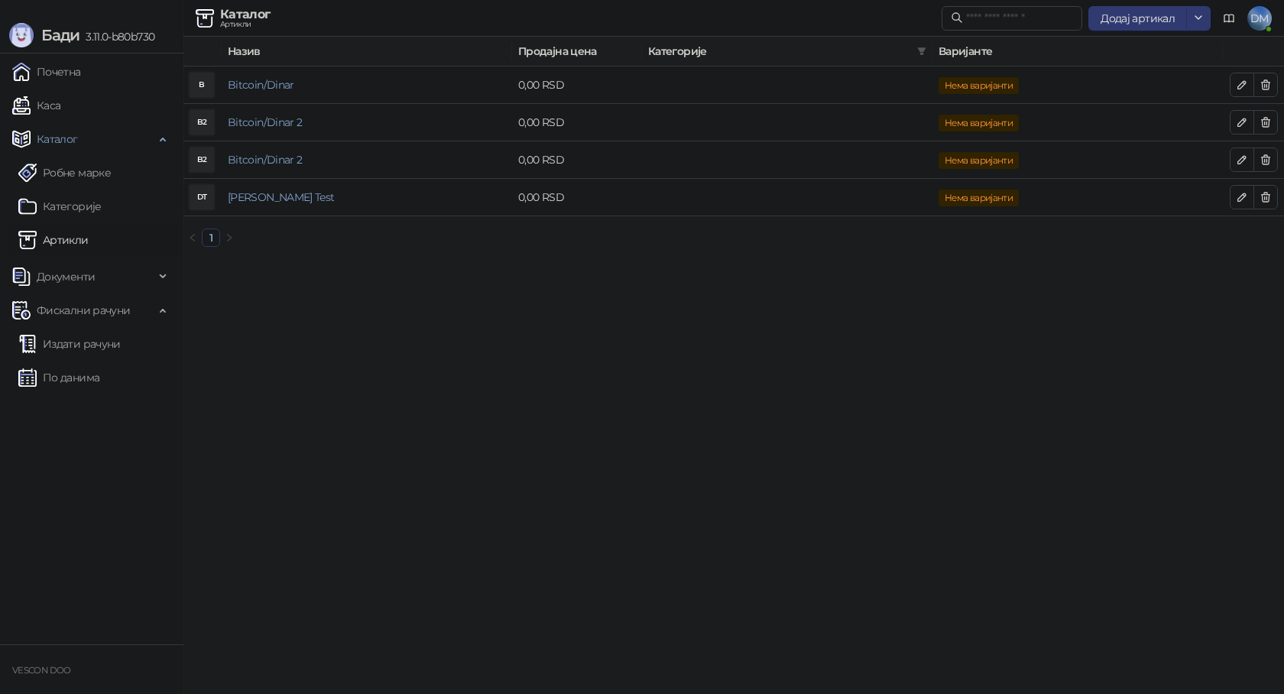
click at [517, 259] on html "[PERSON_NAME] 3.11.0-b80b730 Почетна Каса Каталог Робне марке Категорије Артикл…" at bounding box center [642, 129] width 1284 height 259
